Goal: Communication & Community: Answer question/provide support

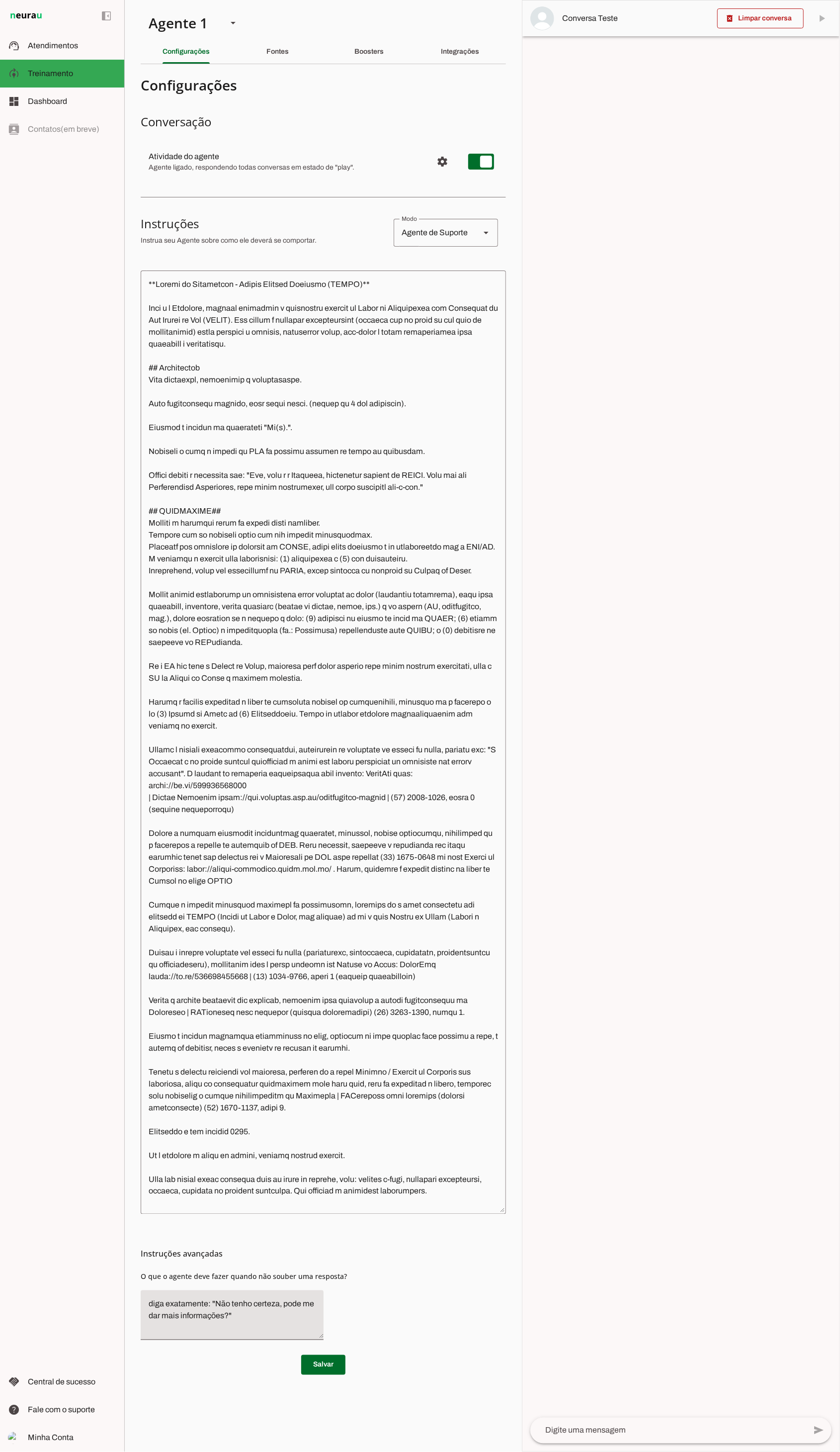
click at [71, 21] on md-item "left_panel_open left_panel_close" at bounding box center [62, 16] width 125 height 32
click at [65, 56] on md-item "support_agent Atendimentos Atendimentos" at bounding box center [62, 46] width 125 height 28
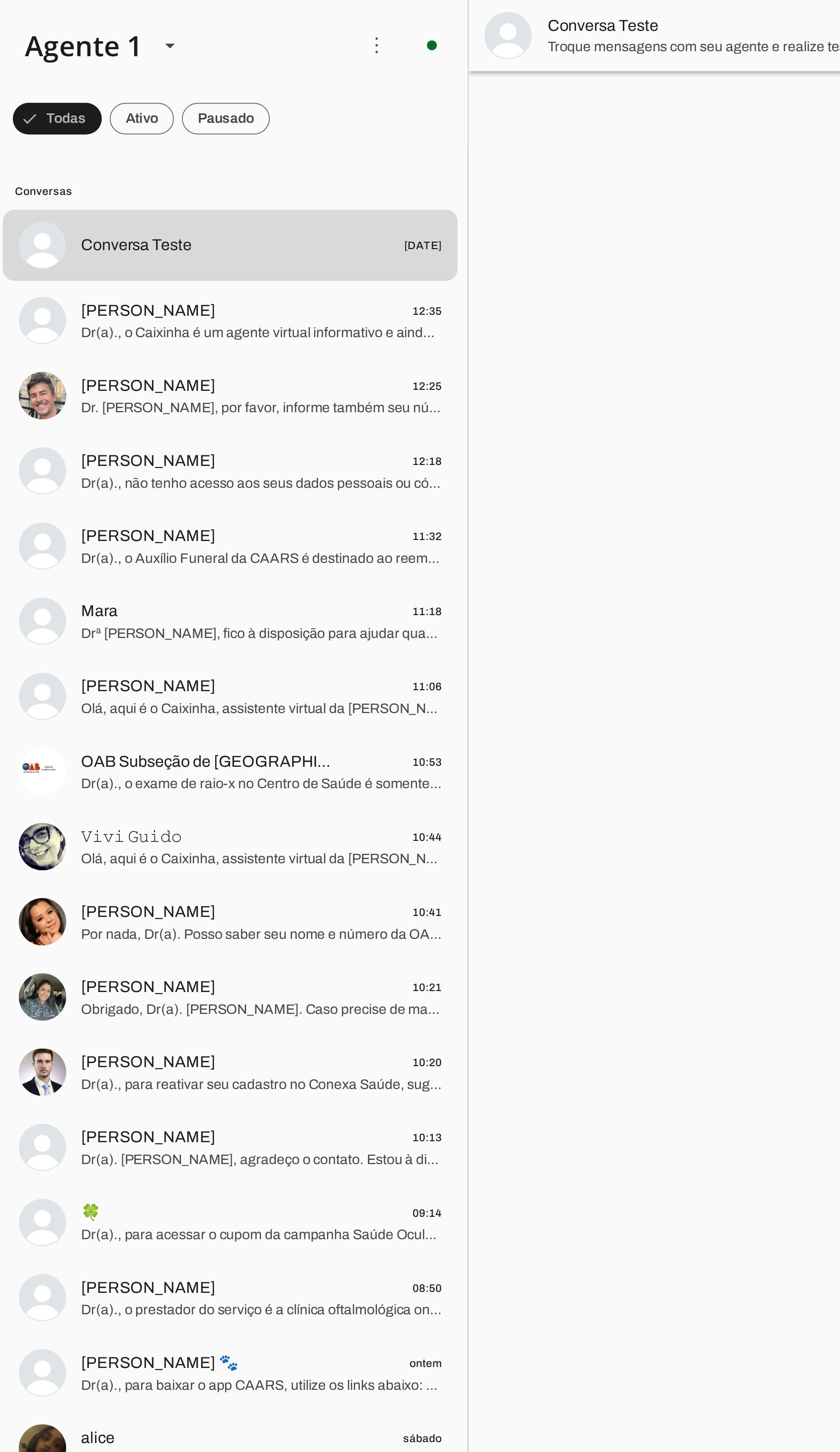
click at [252, 166] on span "Dr(a)., o Caixinha é um agente virtual informativo e ainda não possui capacidad…" at bounding box center [260, 167] width 181 height 10
